Goal: Information Seeking & Learning: Compare options

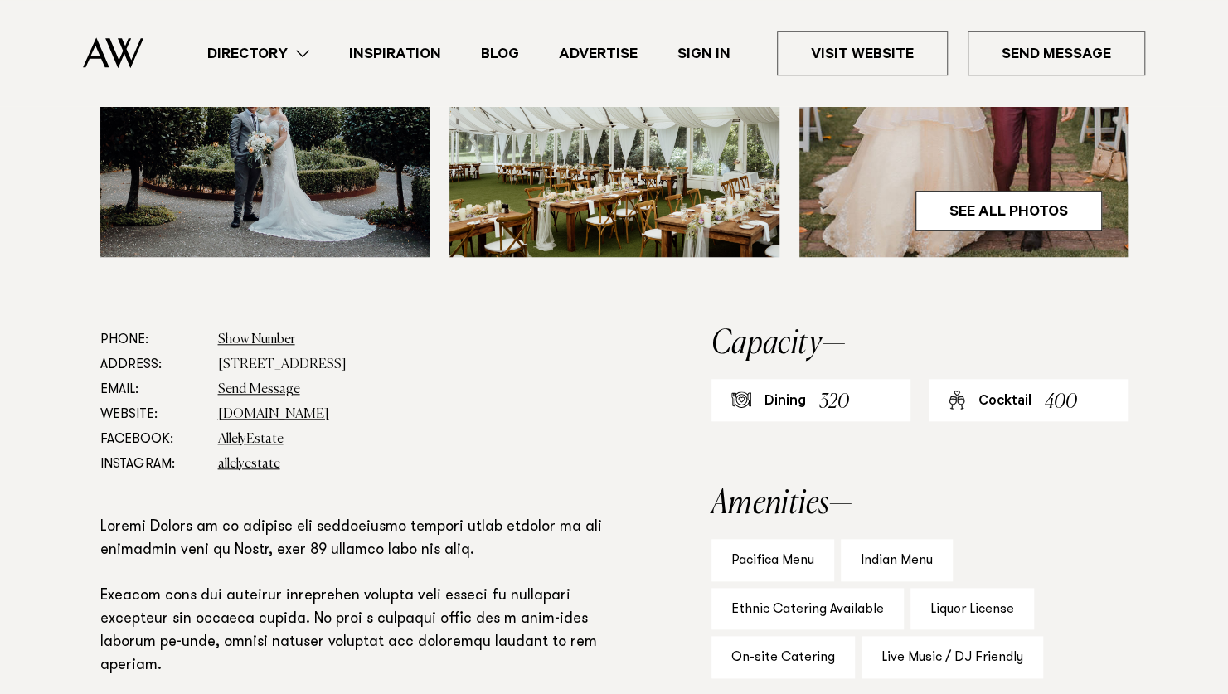
scroll to position [829, 0]
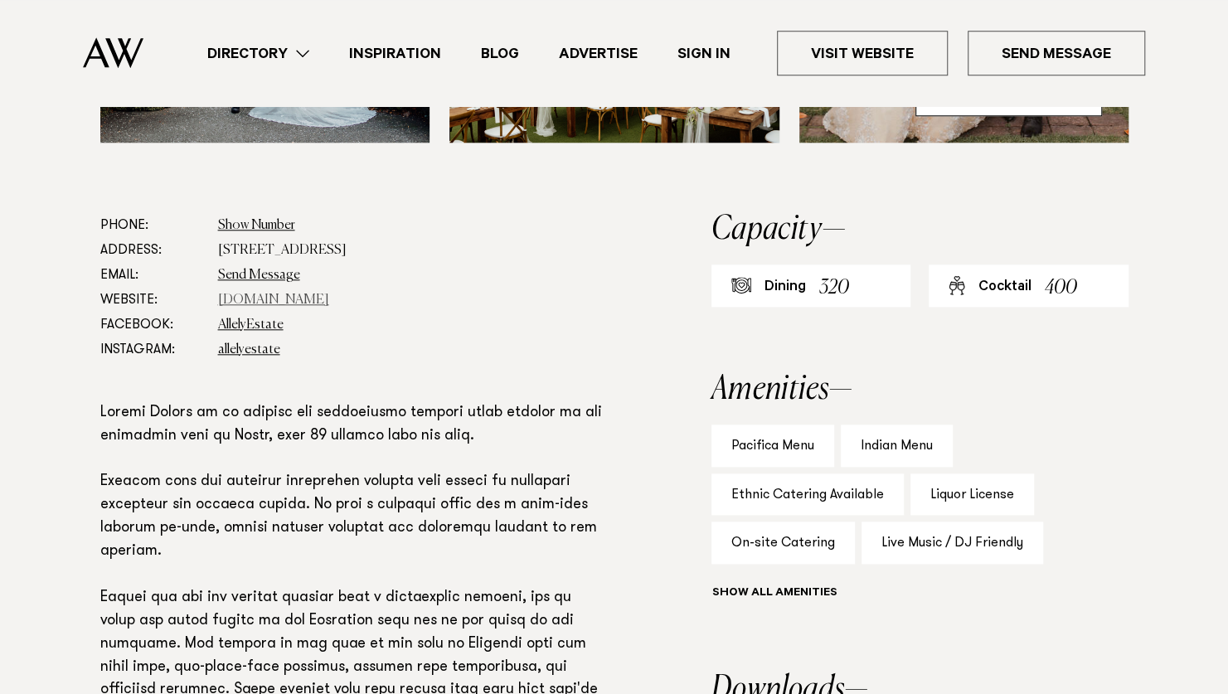
click at [293, 302] on link "[DOMAIN_NAME]" at bounding box center [273, 299] width 111 height 13
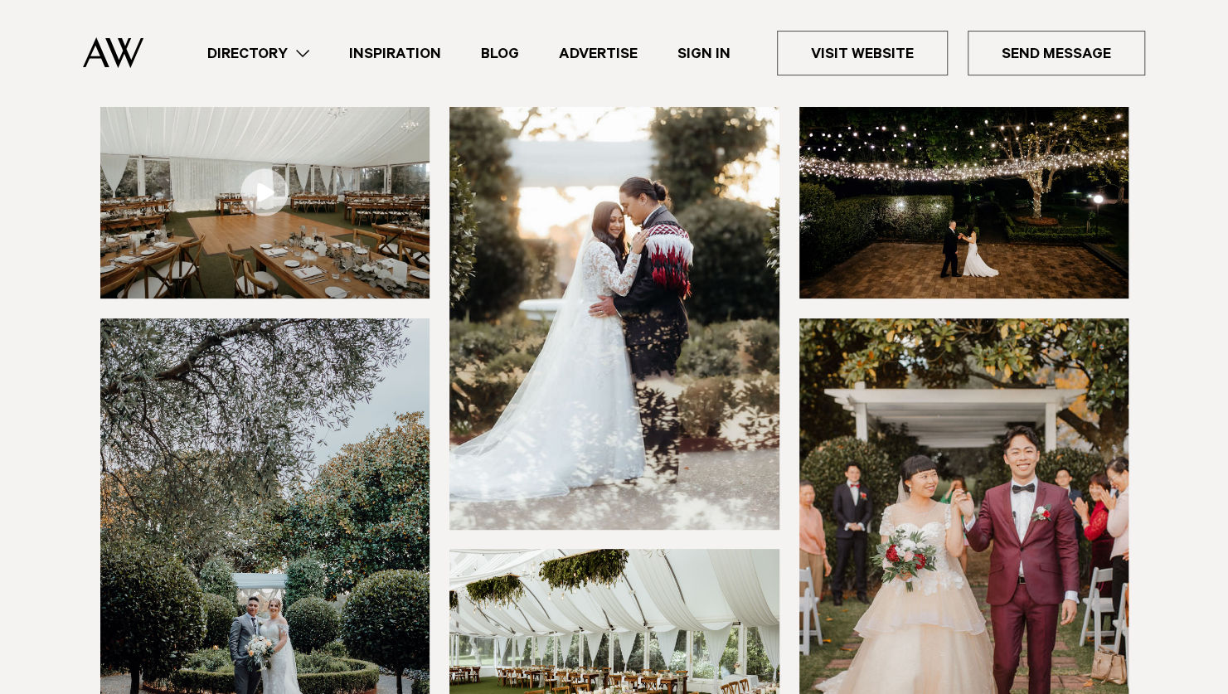
scroll to position [0, 0]
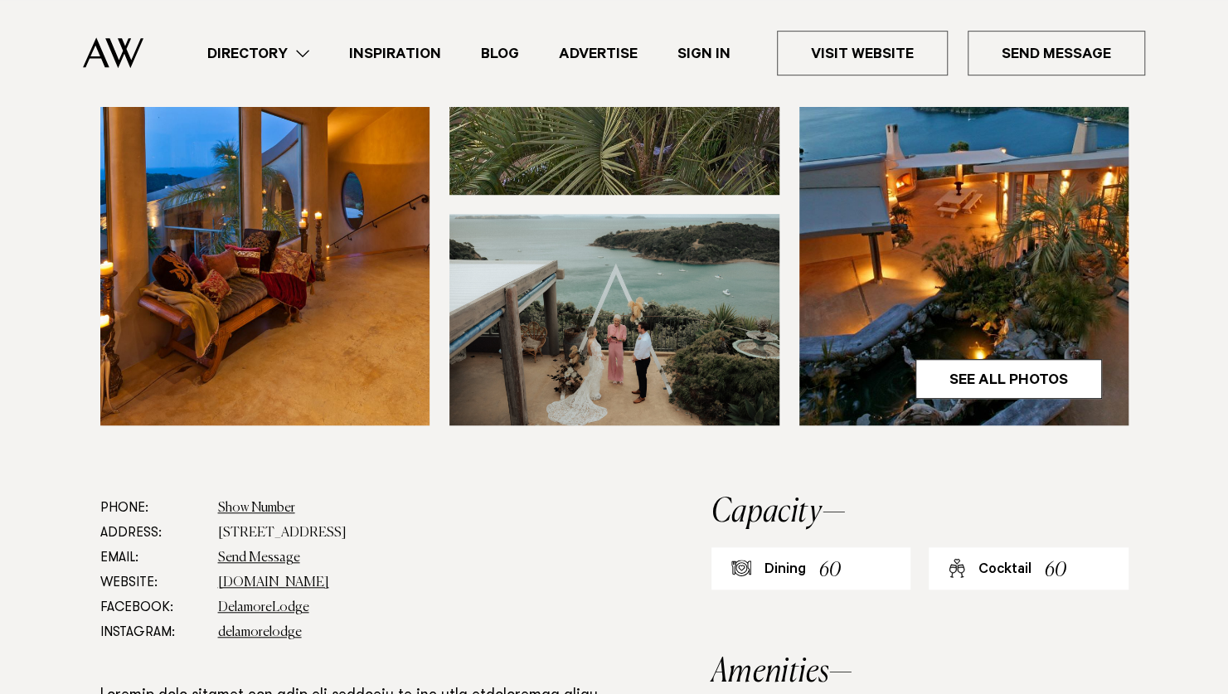
scroll to position [580, 0]
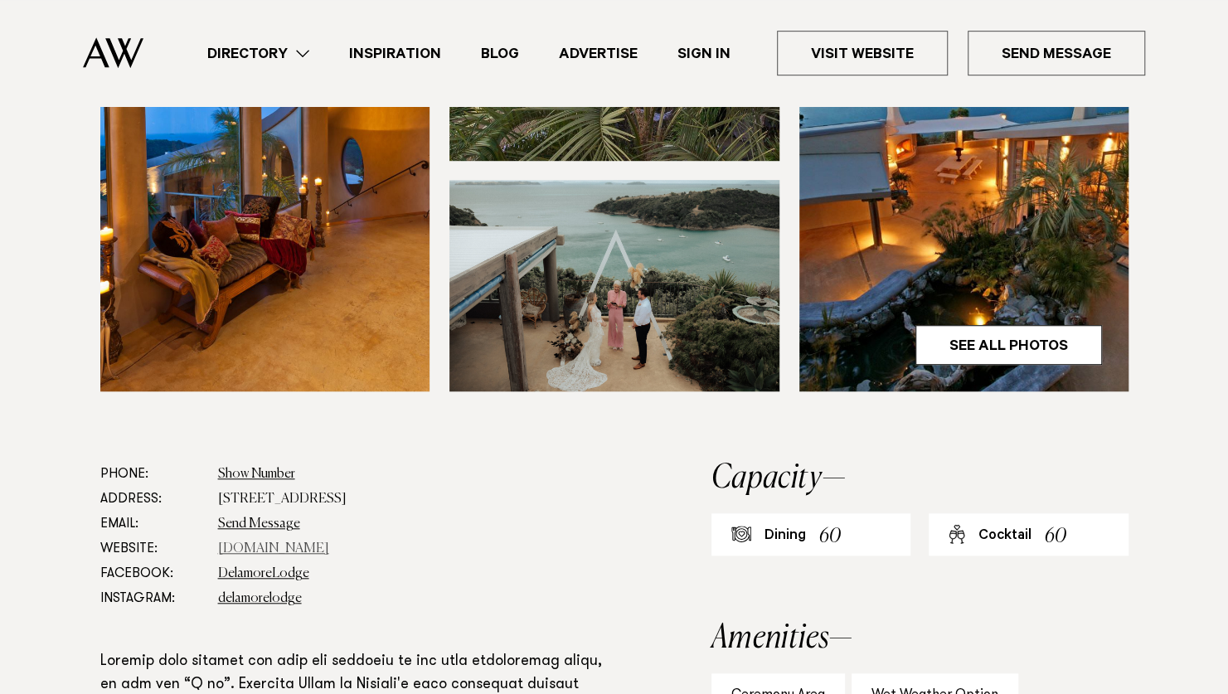
click at [318, 544] on link "www.delamorelodge.com" at bounding box center [273, 548] width 111 height 13
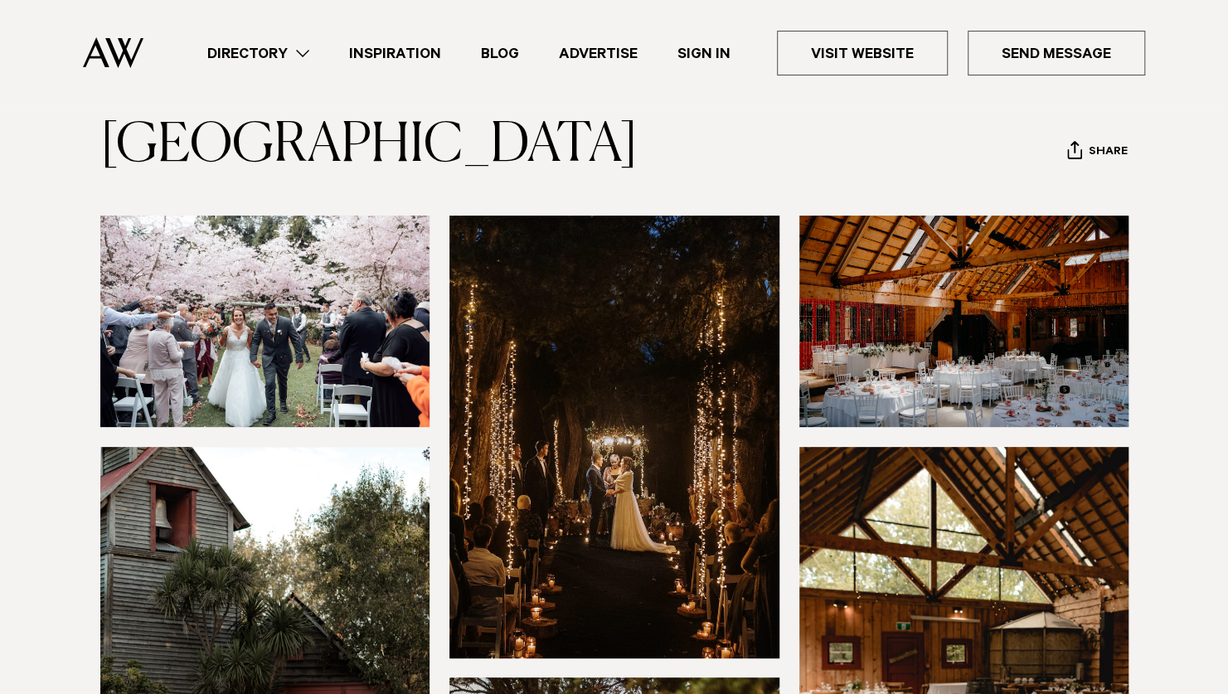
scroll to position [83, 0]
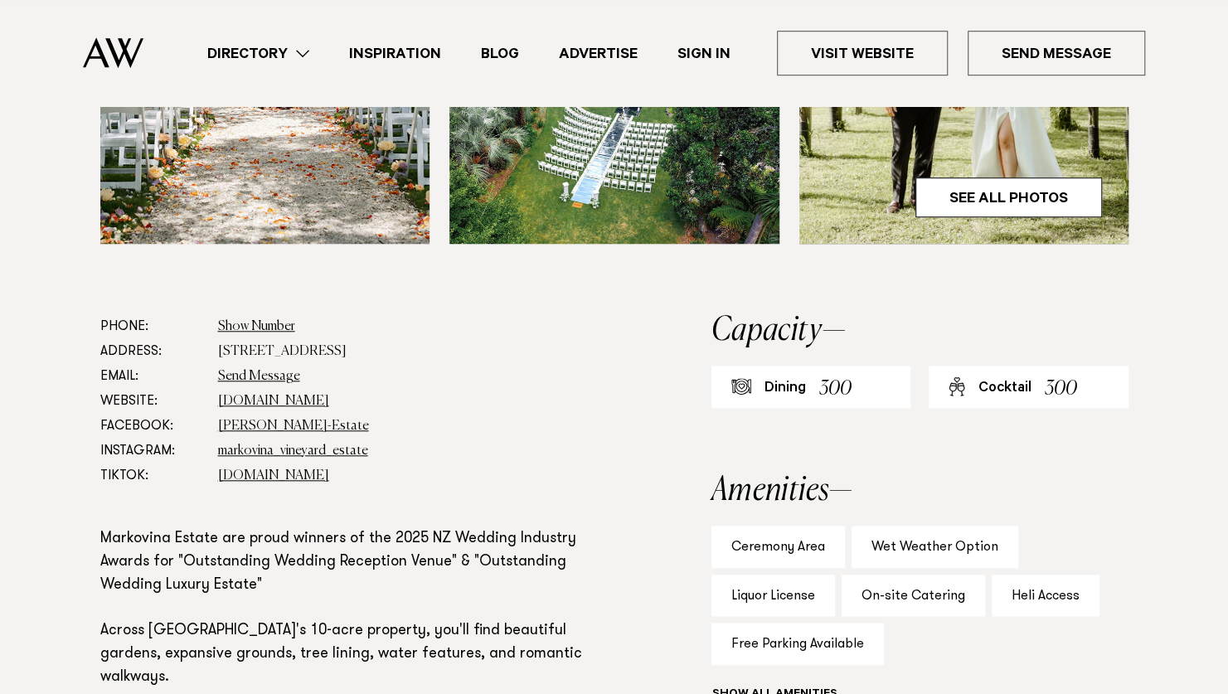
scroll to position [829, 0]
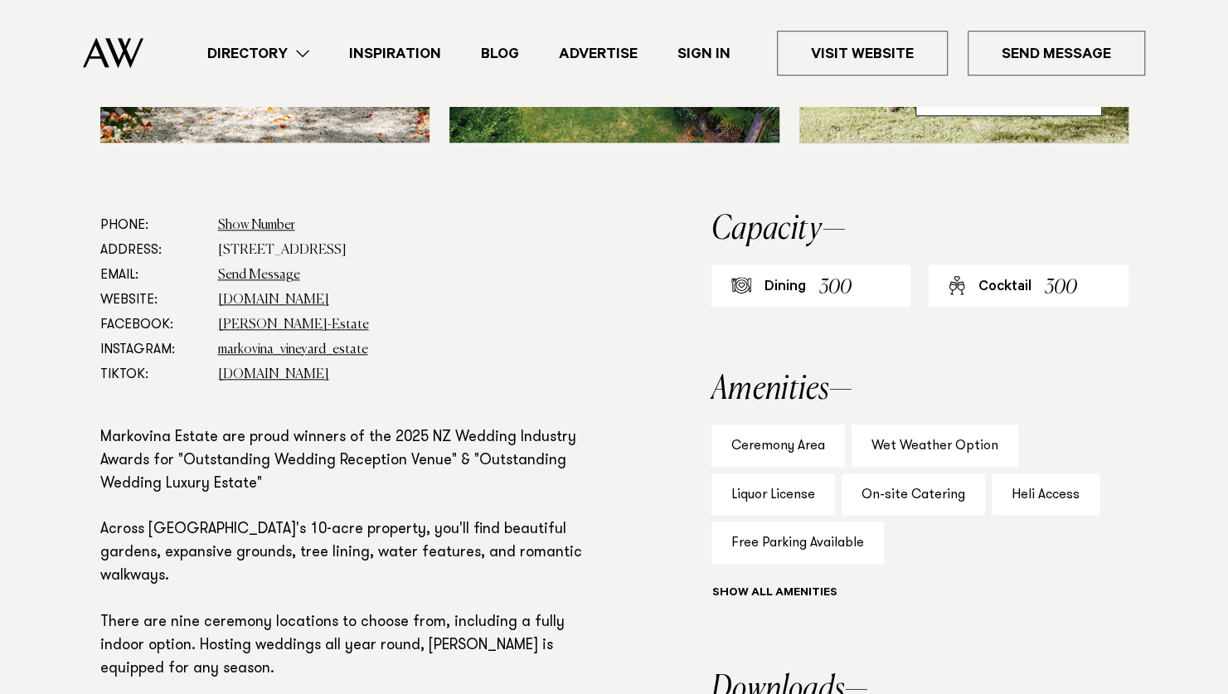
drag, startPoint x: 315, startPoint y: 295, endPoint x: 532, endPoint y: 299, distance: 217.2
click at [316, 295] on link "www.markovina.co.nz" at bounding box center [273, 299] width 111 height 13
